Goal: Transaction & Acquisition: Purchase product/service

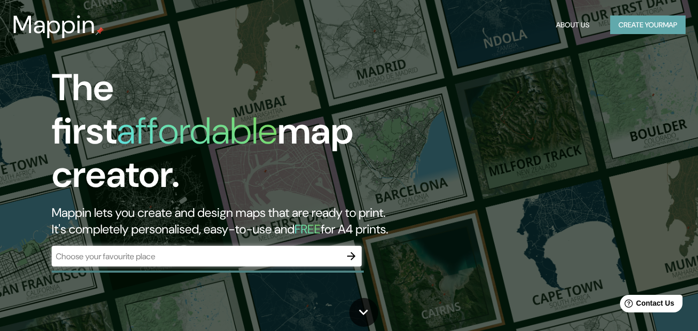
click at [674, 19] on button "Create your map" at bounding box center [648, 25] width 75 height 19
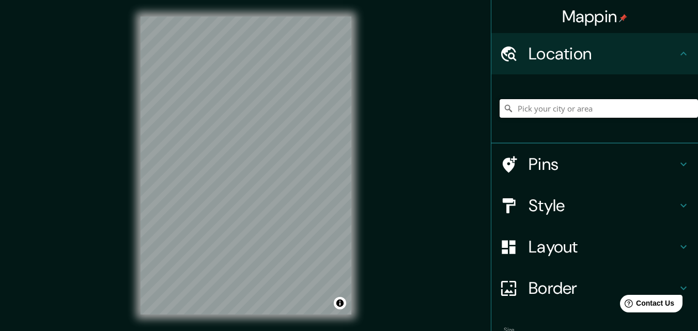
click at [566, 114] on input "Pick your city or area" at bounding box center [599, 108] width 199 height 19
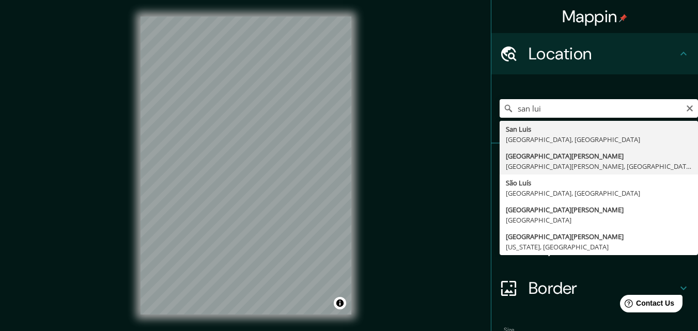
type input "San Luis Potosí, San Luis Potosí, México"
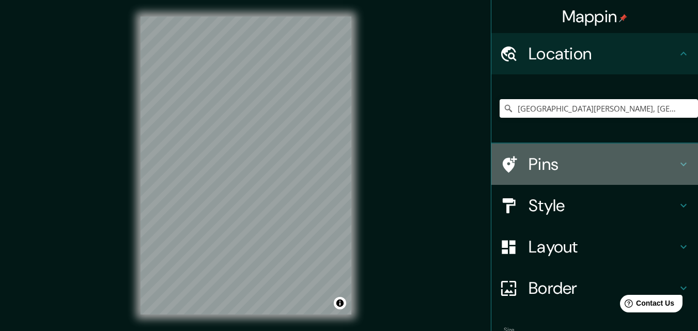
click at [537, 162] on h4 "Pins" at bounding box center [603, 164] width 149 height 21
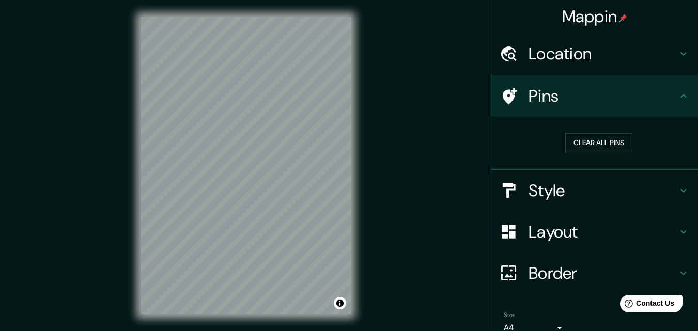
click at [577, 100] on h4 "Pins" at bounding box center [603, 96] width 149 height 21
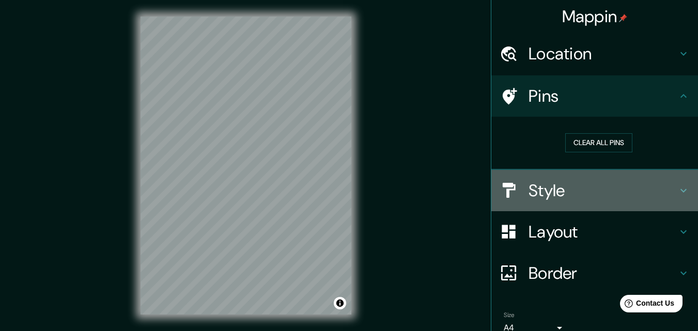
click at [590, 187] on h4 "Style" at bounding box center [603, 190] width 149 height 21
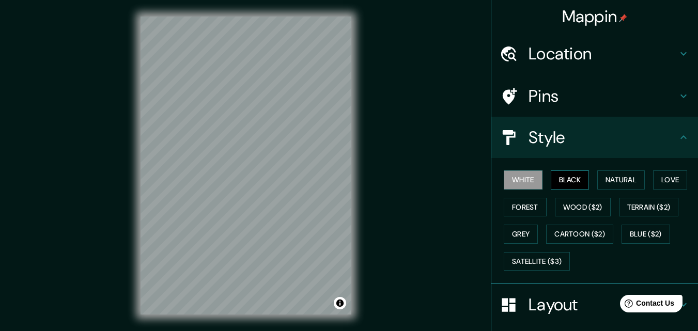
click at [565, 186] on button "Black" at bounding box center [570, 180] width 39 height 19
click at [608, 184] on button "Natural" at bounding box center [622, 180] width 48 height 19
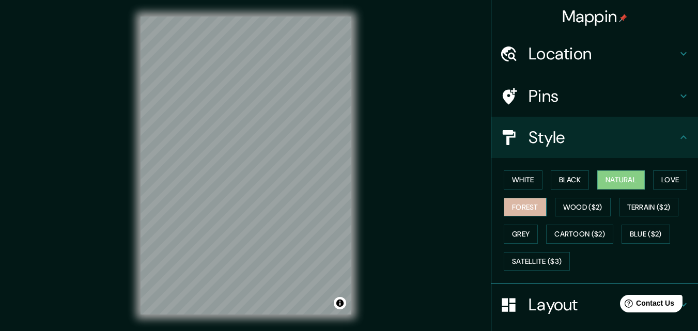
click at [523, 210] on button "Forest" at bounding box center [525, 207] width 43 height 19
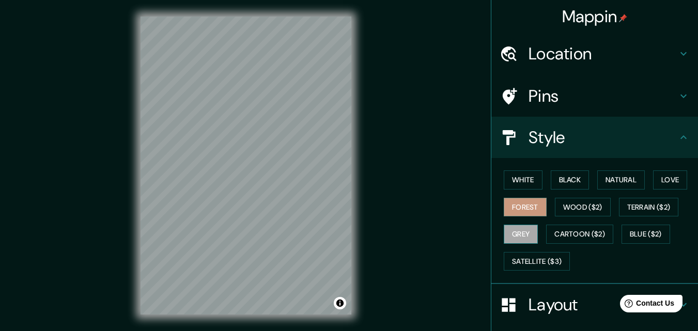
click at [517, 240] on button "Grey" at bounding box center [521, 234] width 34 height 19
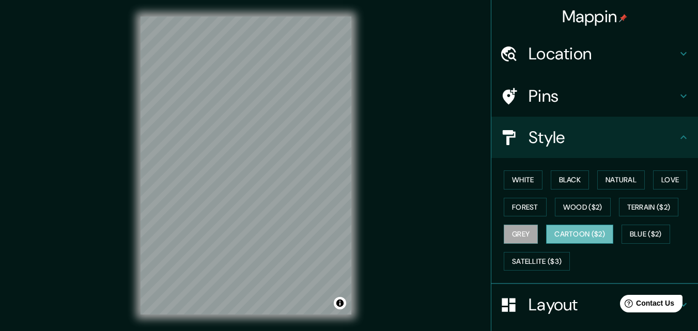
click at [551, 238] on button "Cartoon ($2)" at bounding box center [579, 234] width 67 height 19
click at [516, 206] on button "Forest" at bounding box center [525, 207] width 43 height 19
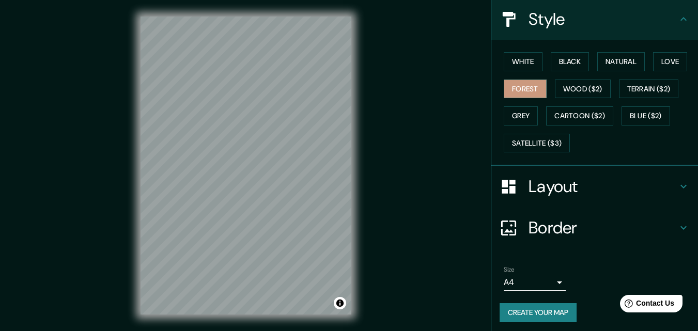
scroll to position [122, 0]
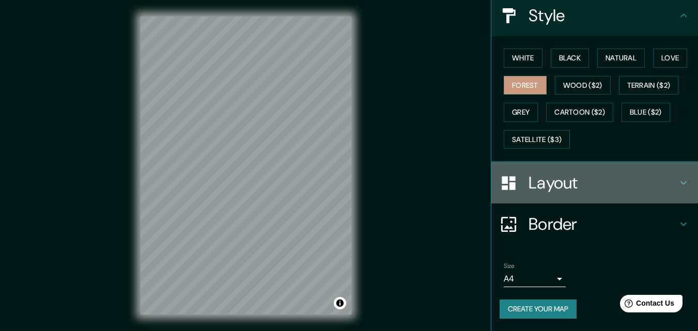
click at [536, 178] on h4 "Layout" at bounding box center [603, 183] width 149 height 21
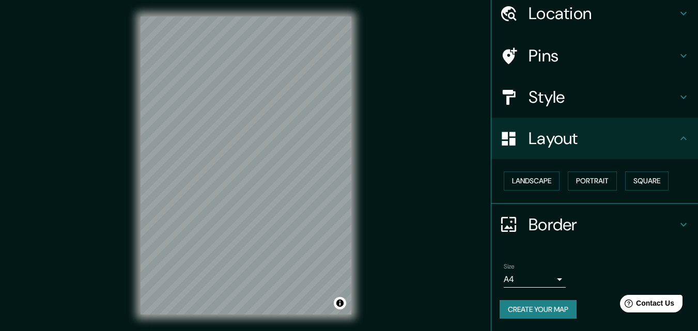
scroll to position [0, 0]
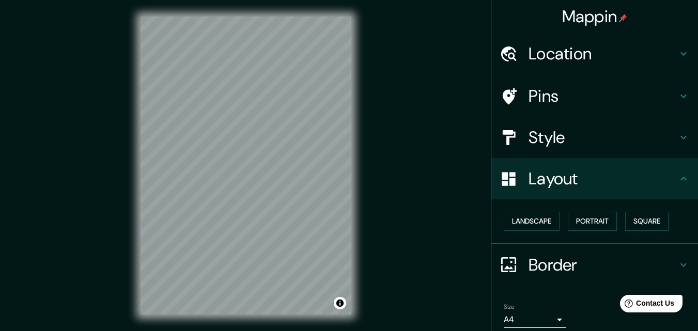
click at [601, 47] on h4 "Location" at bounding box center [603, 53] width 149 height 21
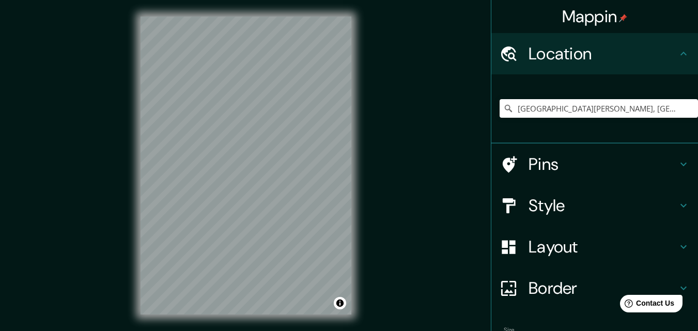
click at [538, 163] on h4 "Pins" at bounding box center [603, 164] width 149 height 21
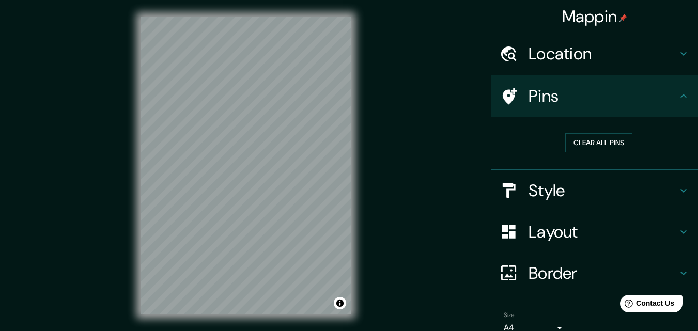
click at [546, 198] on h4 "Style" at bounding box center [603, 190] width 149 height 21
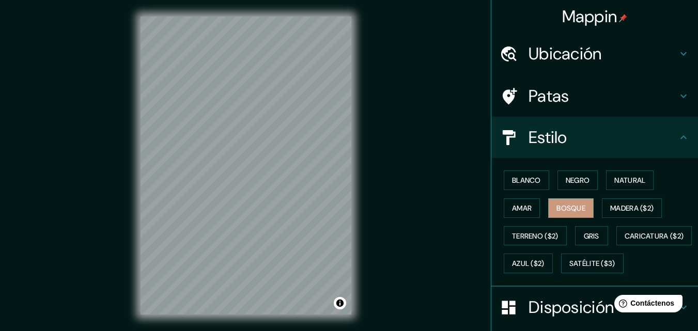
click at [594, 42] on div "Ubicación" at bounding box center [595, 53] width 207 height 41
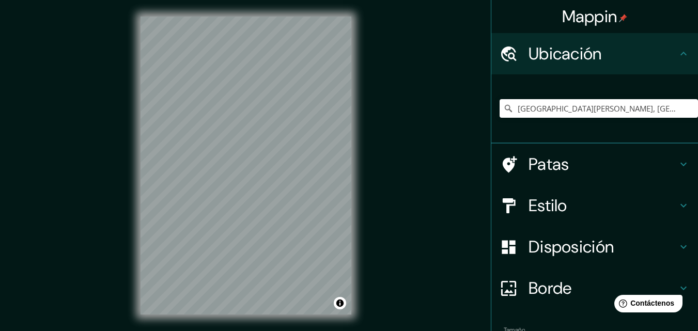
click at [574, 167] on h4 "Patas" at bounding box center [603, 164] width 149 height 21
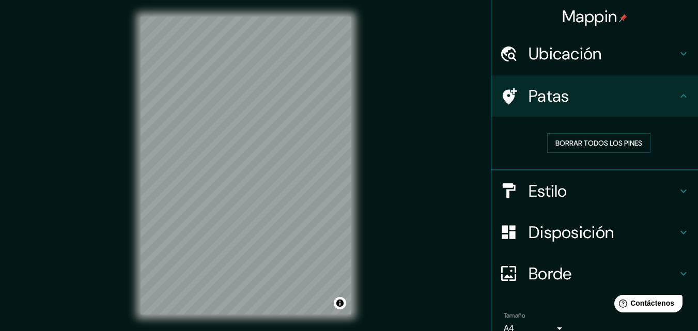
click at [530, 186] on font "Estilo" at bounding box center [548, 191] width 39 height 22
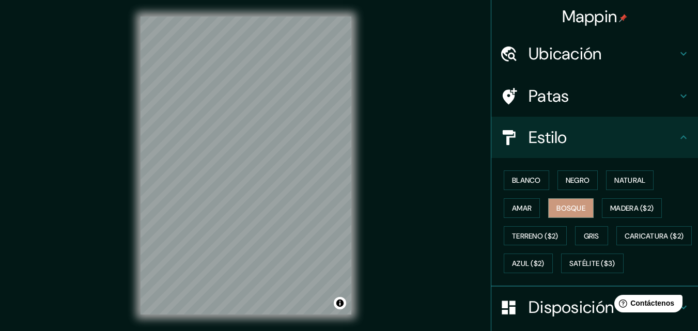
scroll to position [103, 0]
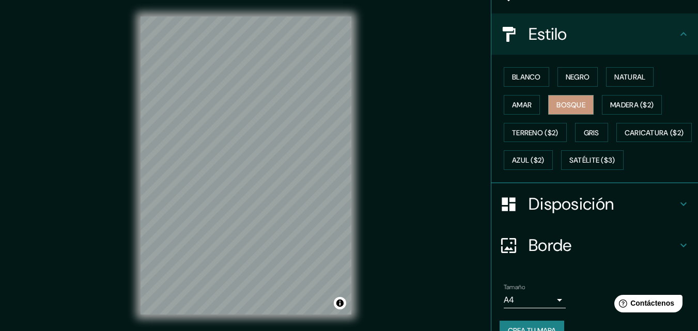
click at [529, 215] on font "Disposición" at bounding box center [571, 204] width 85 height 22
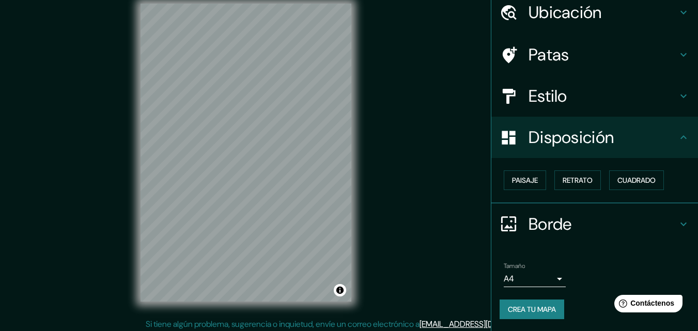
scroll to position [17, 0]
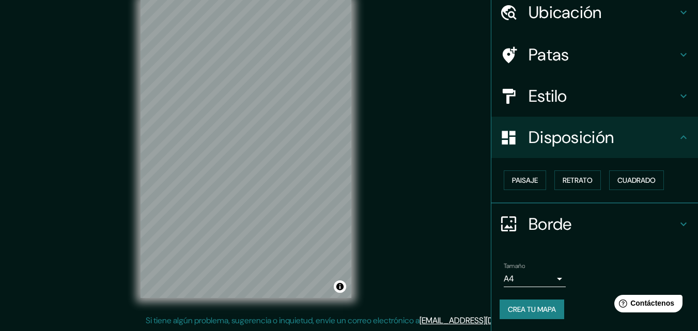
click at [574, 227] on h4 "Borde" at bounding box center [603, 224] width 149 height 21
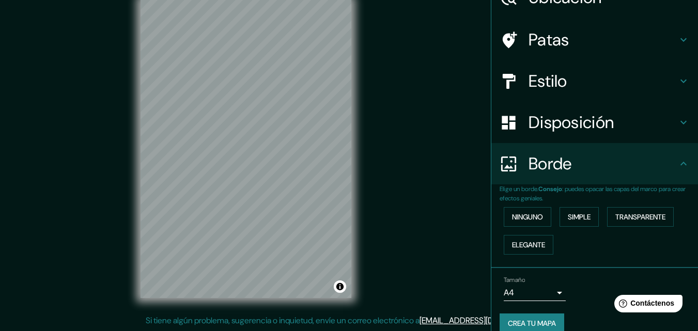
scroll to position [70, 0]
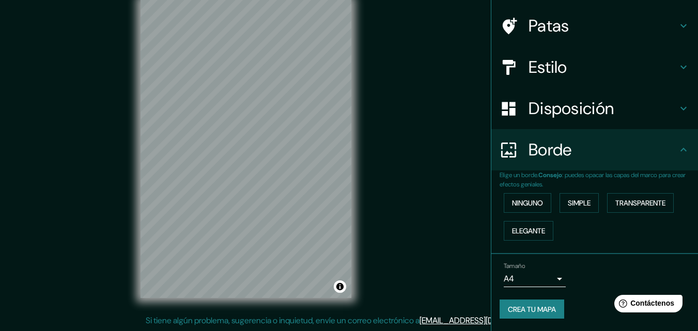
click at [556, 275] on body "Mappin Ubicación San Luis Potosí, San Luis Potosí, México Patas Estilo Disposic…" at bounding box center [349, 148] width 698 height 331
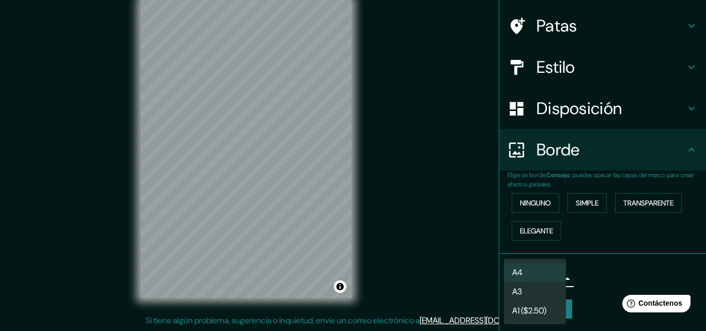
click at [582, 273] on div at bounding box center [353, 165] width 706 height 331
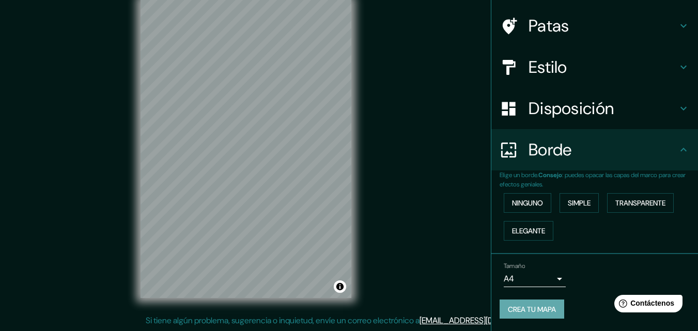
click at [528, 305] on font "Crea tu mapa" at bounding box center [532, 309] width 48 height 9
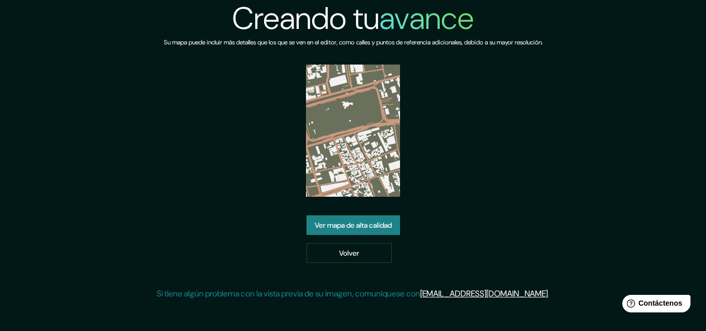
click at [357, 223] on font "Ver mapa de alta calidad" at bounding box center [353, 225] width 77 height 9
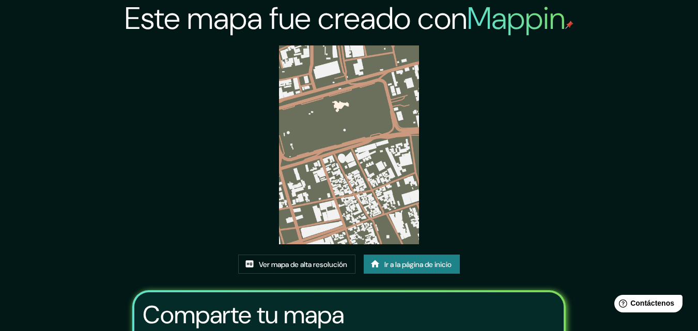
click at [347, 166] on img at bounding box center [349, 144] width 141 height 199
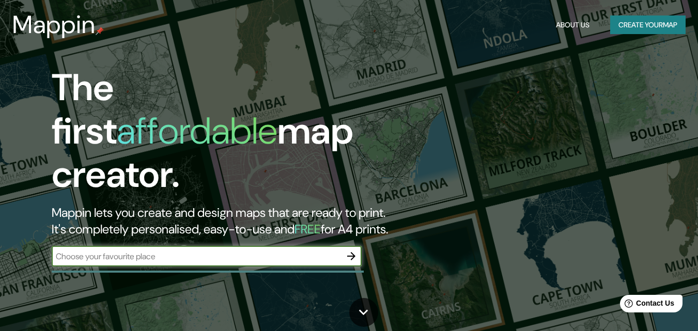
click at [314, 251] on input "text" at bounding box center [196, 257] width 289 height 12
type input "san luis potosi"
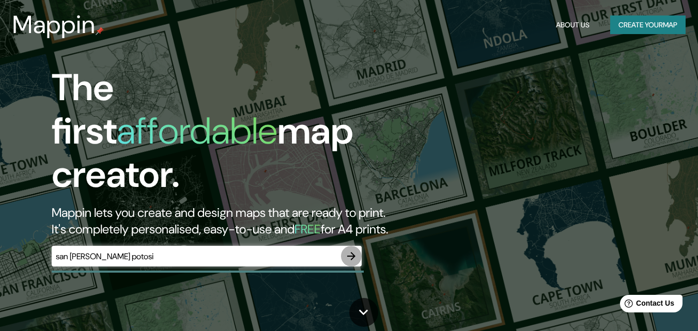
click at [343, 246] on button "button" at bounding box center [351, 256] width 21 height 21
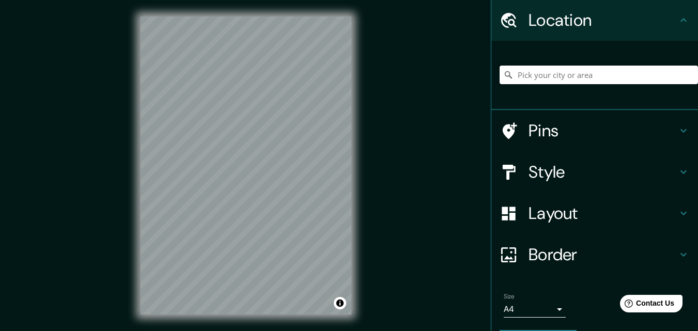
scroll to position [64, 0]
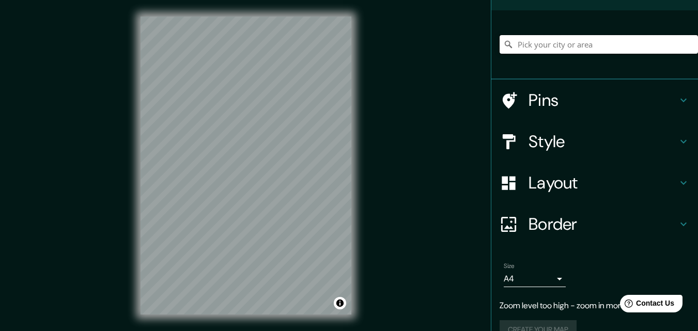
click at [536, 48] on input "Pick your city or area" at bounding box center [599, 44] width 199 height 19
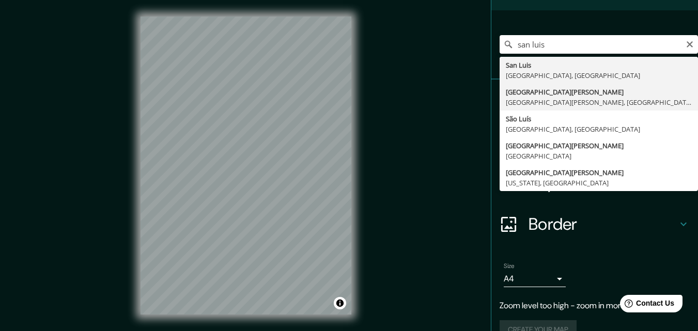
type input "San Luis Potosí, San Luis Potosí, México"
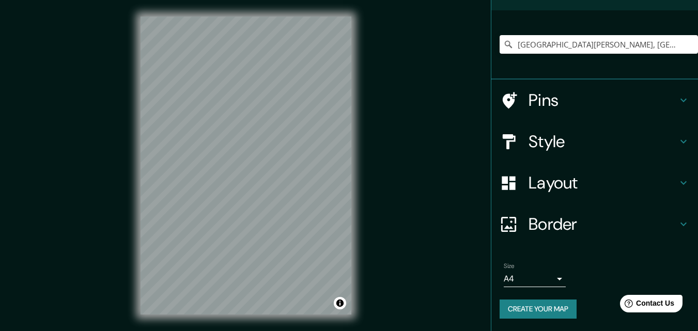
click at [593, 105] on h4 "Pins" at bounding box center [603, 100] width 149 height 21
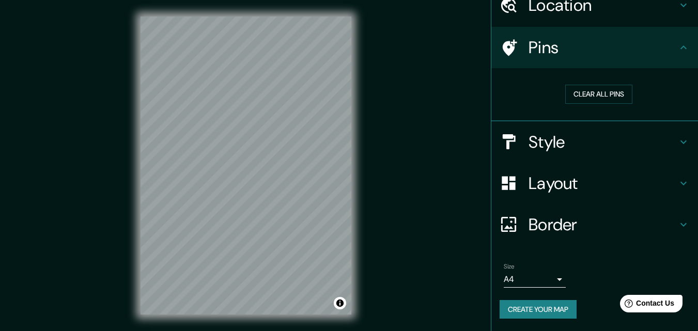
scroll to position [49, 0]
click at [623, 68] on div "Pins" at bounding box center [595, 47] width 207 height 41
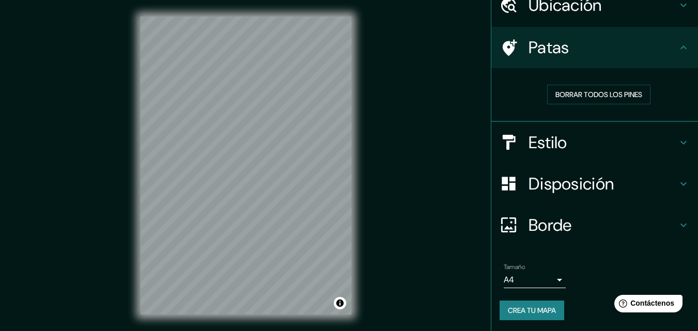
click at [551, 149] on font "Estilo" at bounding box center [548, 143] width 39 height 22
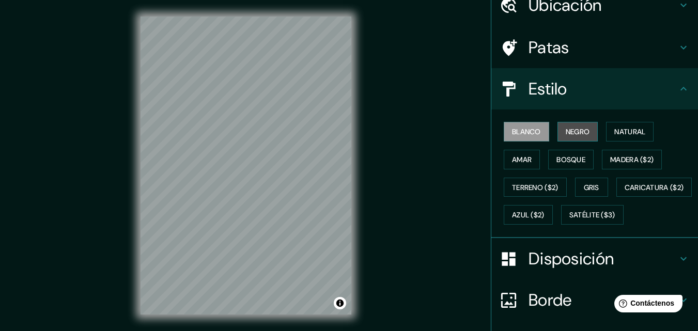
click at [566, 129] on font "Negro" at bounding box center [578, 131] width 24 height 9
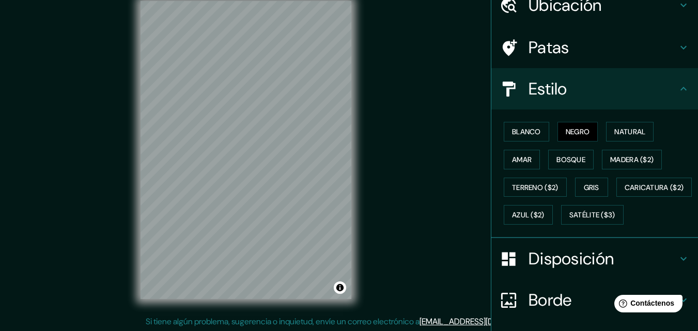
scroll to position [17, 0]
click at [609, 99] on h4 "Estilo" at bounding box center [603, 89] width 149 height 21
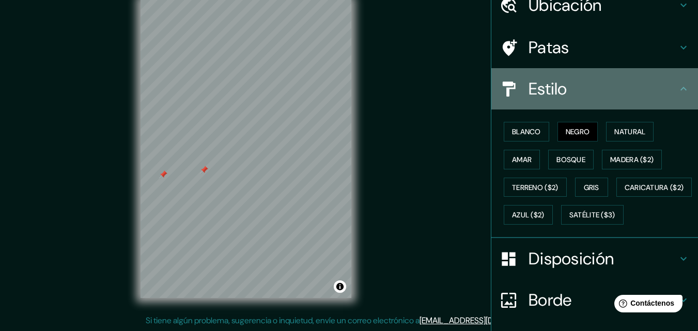
click at [670, 81] on div "Estilo" at bounding box center [595, 88] width 207 height 41
click at [678, 85] on icon at bounding box center [684, 89] width 12 height 12
click at [598, 96] on h4 "Estilo" at bounding box center [603, 89] width 149 height 21
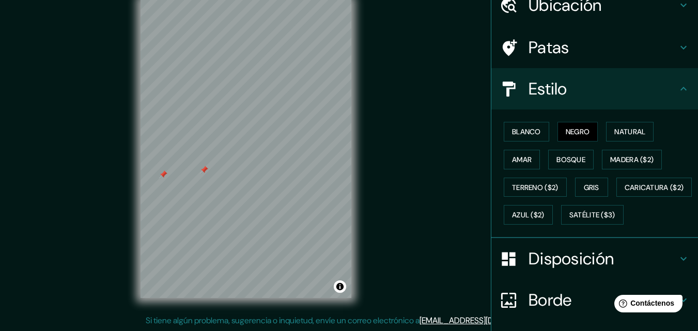
drag, startPoint x: 560, startPoint y: 90, endPoint x: 559, endPoint y: 96, distance: 6.4
click at [559, 90] on font "Estilo" at bounding box center [548, 89] width 39 height 22
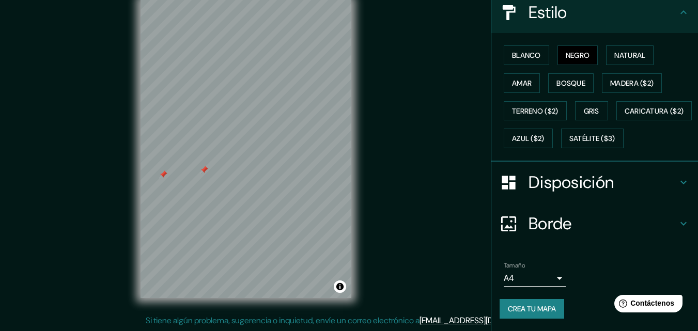
click at [562, 185] on font "Disposición" at bounding box center [571, 183] width 85 height 22
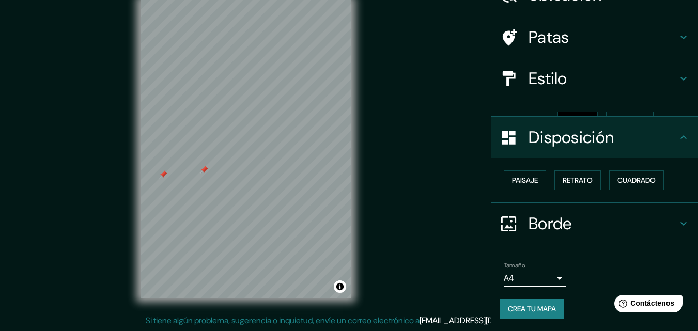
scroll to position [41, 0]
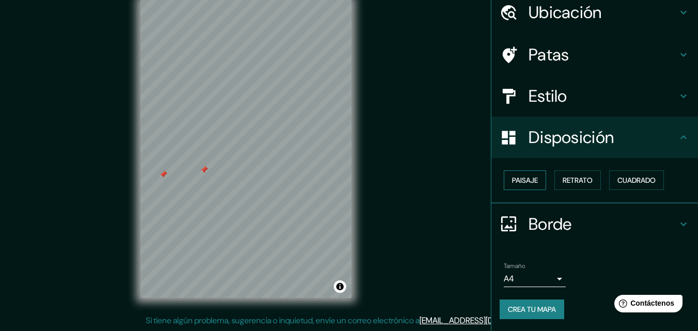
click at [526, 185] on font "Paisaje" at bounding box center [525, 180] width 26 height 9
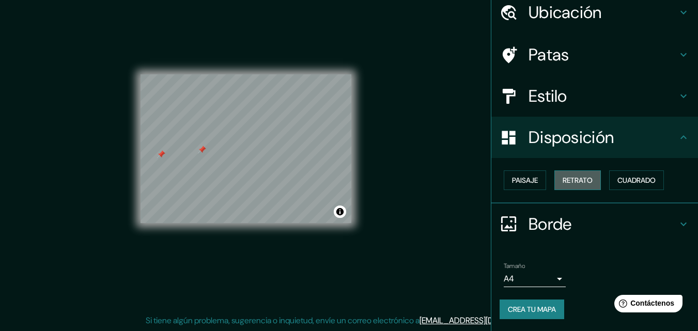
click at [586, 182] on font "Retrato" at bounding box center [578, 180] width 30 height 9
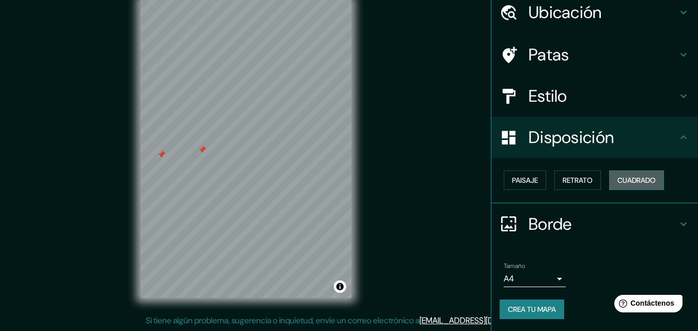
click at [618, 178] on font "Cuadrado" at bounding box center [637, 180] width 38 height 9
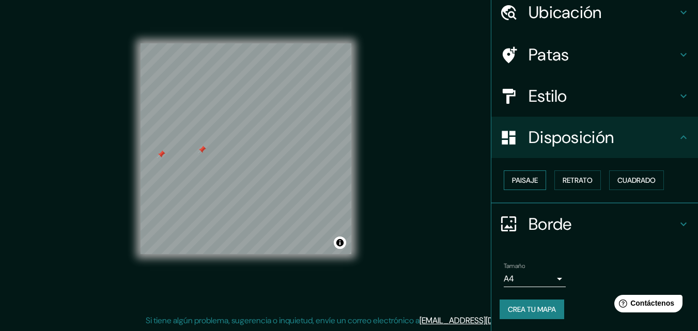
click at [512, 178] on font "Paisaje" at bounding box center [525, 180] width 26 height 9
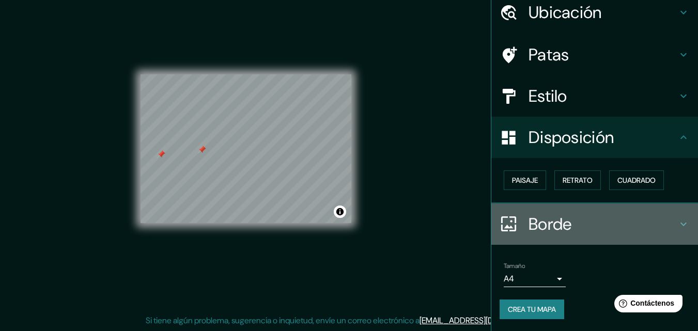
click at [555, 224] on font "Borde" at bounding box center [550, 225] width 43 height 22
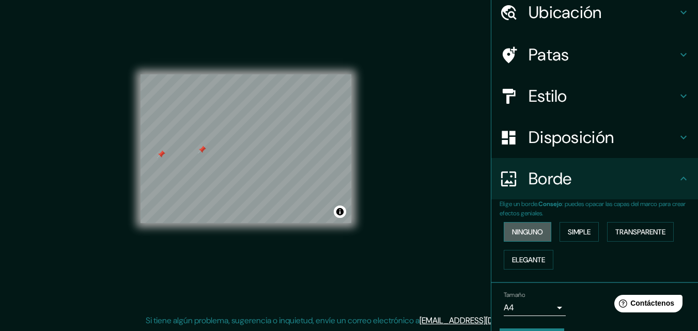
click at [523, 230] on font "Ninguno" at bounding box center [527, 231] width 31 height 9
click at [568, 227] on font "Simple" at bounding box center [579, 231] width 23 height 9
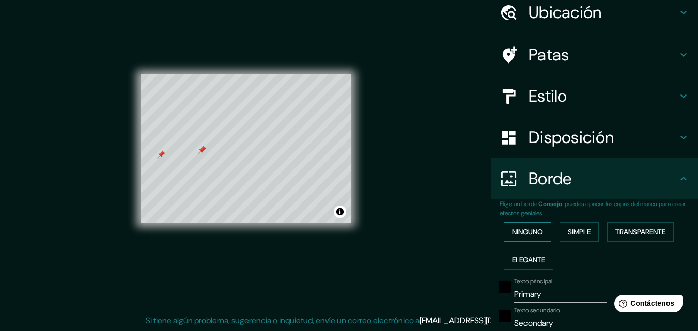
click at [522, 230] on font "Ninguno" at bounding box center [527, 231] width 31 height 9
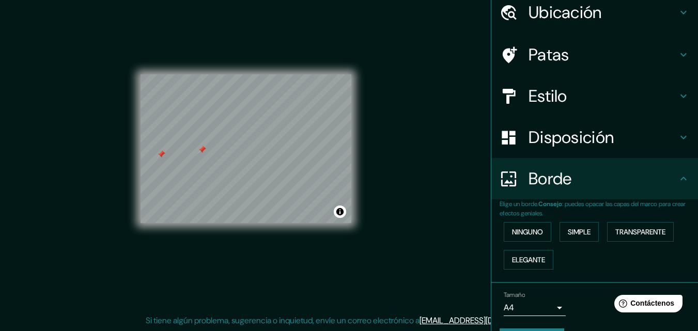
click at [598, 176] on h4 "Borde" at bounding box center [603, 179] width 149 height 21
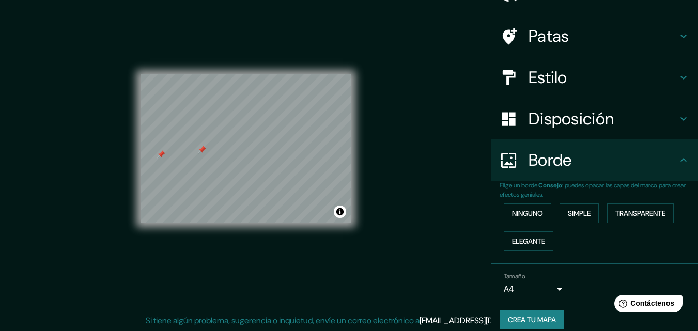
scroll to position [70, 0]
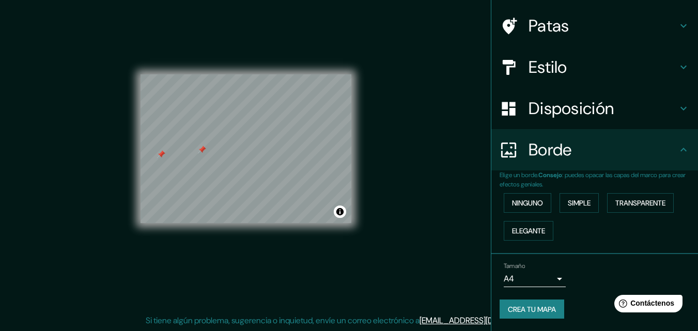
click at [543, 311] on font "Crea tu mapa" at bounding box center [532, 309] width 48 height 9
